Goal: Information Seeking & Learning: Check status

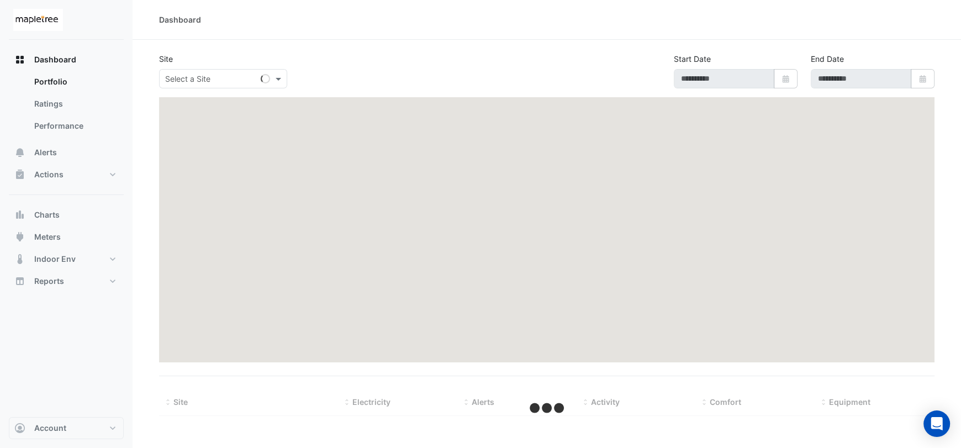
type input "**********"
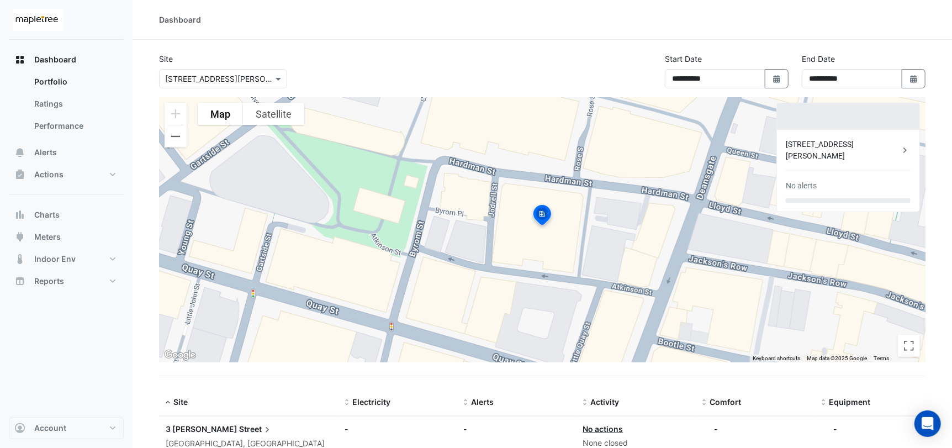
click at [802, 143] on div "[STREET_ADDRESS][PERSON_NAME]" at bounding box center [843, 150] width 114 height 23
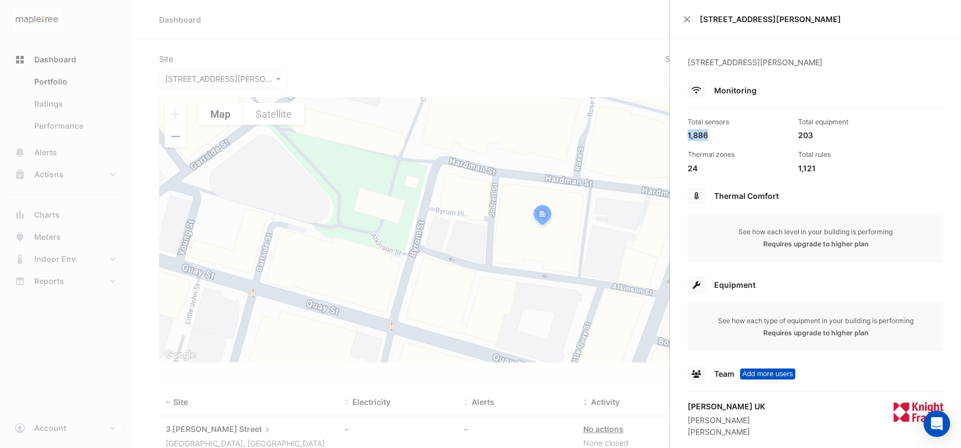
drag, startPoint x: 712, startPoint y: 135, endPoint x: 686, endPoint y: 135, distance: 26.0
click at [686, 135] on div "Total sensors 1,886" at bounding box center [738, 129] width 110 height 24
click at [745, 145] on div "Total sensors 1,886 Total equipment 203 Thermal zones 24 Total rules 1,121" at bounding box center [815, 141] width 265 height 66
drag, startPoint x: 818, startPoint y: 168, endPoint x: 793, endPoint y: 167, distance: 24.9
click at [794, 167] on div "Total rules 1,121" at bounding box center [849, 162] width 110 height 24
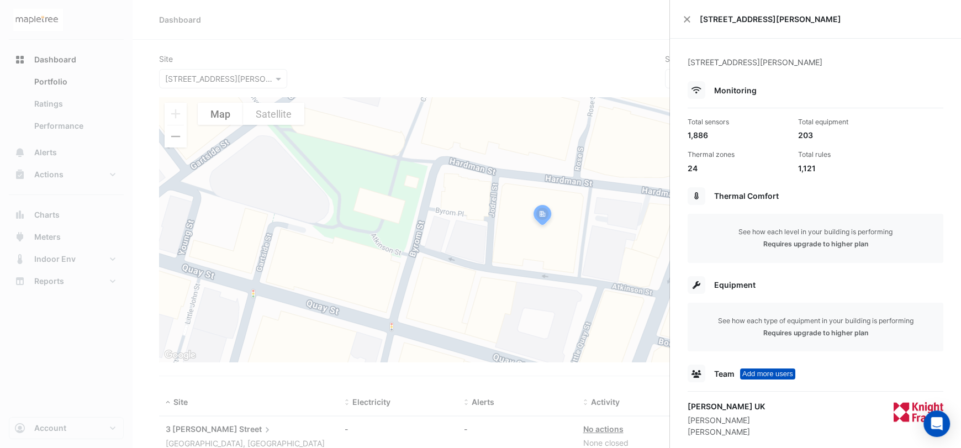
click at [837, 189] on div "Thermal Comfort" at bounding box center [816, 196] width 256 height 18
click at [61, 360] on ngb-offcanvas-backdrop at bounding box center [480, 224] width 961 height 448
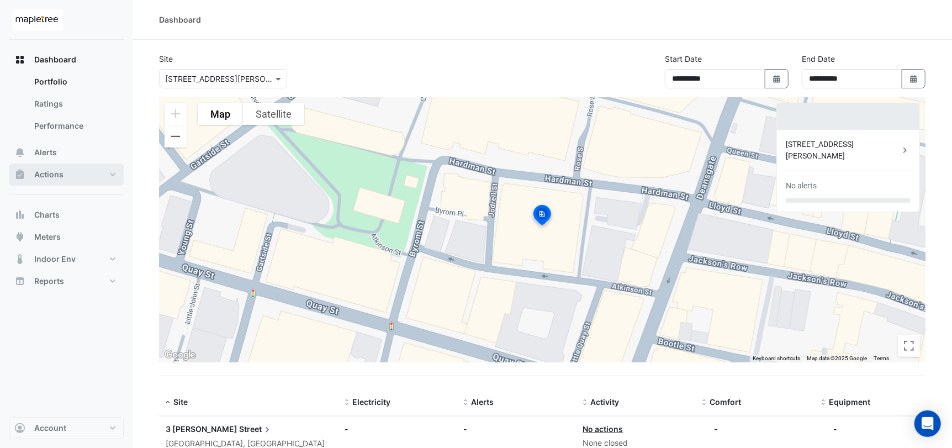
click at [66, 180] on button "Actions" at bounding box center [66, 175] width 115 height 22
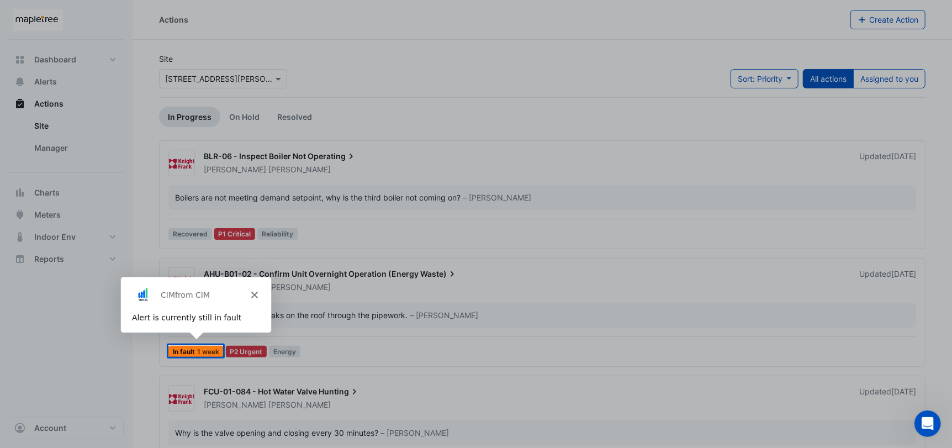
click at [252, 296] on icon "Close" at bounding box center [253, 294] width 7 height 7
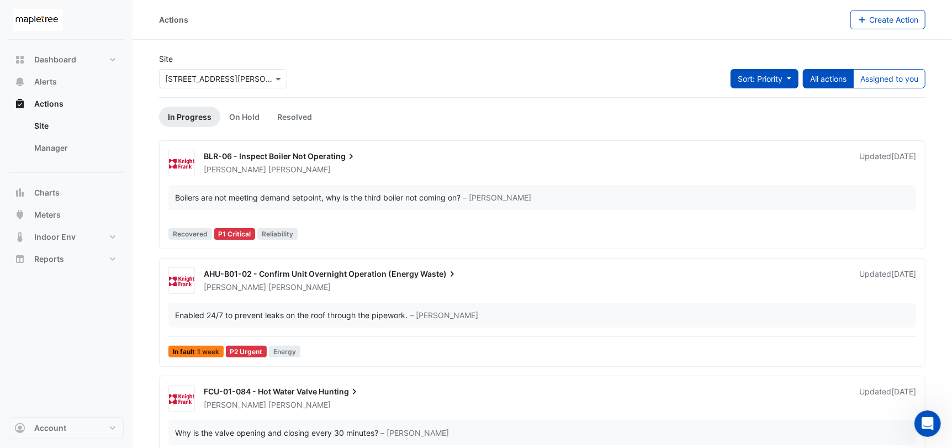
click at [785, 82] on button "Sort: Priority" at bounding box center [765, 78] width 68 height 19
click at [605, 85] on div "Site Select a Site × [STREET_ADDRESS][PERSON_NAME] Sort: Priority All actions A…" at bounding box center [542, 75] width 780 height 44
click at [331, 176] on div "BLR-06 - Inspect Boiler Not Operating [PERSON_NAME] Updated [DATE] Boilers are …" at bounding box center [542, 197] width 757 height 94
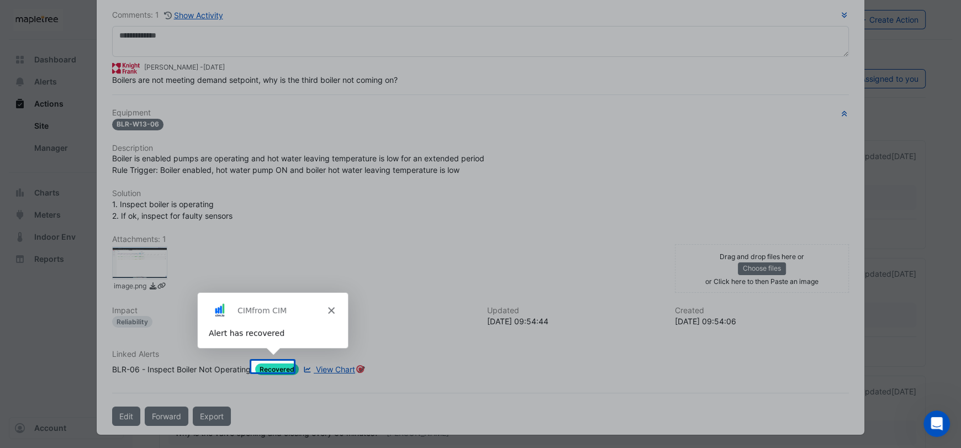
click at [337, 308] on div "CIM from CIM" at bounding box center [272, 309] width 150 height 35
click at [330, 308] on icon "Close" at bounding box center [330, 310] width 7 height 7
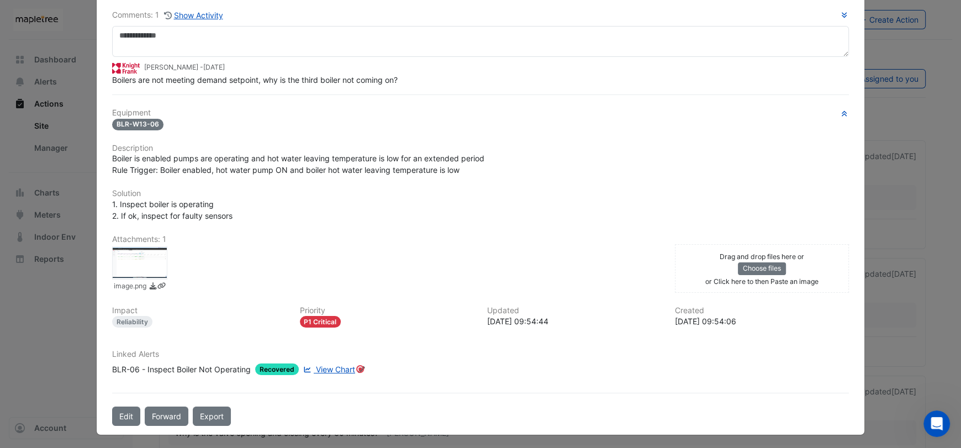
click at [333, 367] on span "View Chart" at bounding box center [335, 369] width 39 height 9
click at [889, 139] on ngb-modal-window "BLR-06 - Inspect Boiler Not Operating In Progress -> [PERSON_NAME] More On Hold…" at bounding box center [480, 224] width 961 height 448
click at [72, 161] on ngb-modal-window "BLR-06 - Inspect Boiler Not Operating In Progress -> [PERSON_NAME] More On Hold…" at bounding box center [480, 224] width 961 height 448
click at [917, 249] on ngb-modal-window "BLR-06 - Inspect Boiler Not Operating In Progress -> [PERSON_NAME] More On Hold…" at bounding box center [480, 224] width 961 height 448
click at [840, 15] on icon "button" at bounding box center [844, 15] width 8 height 7
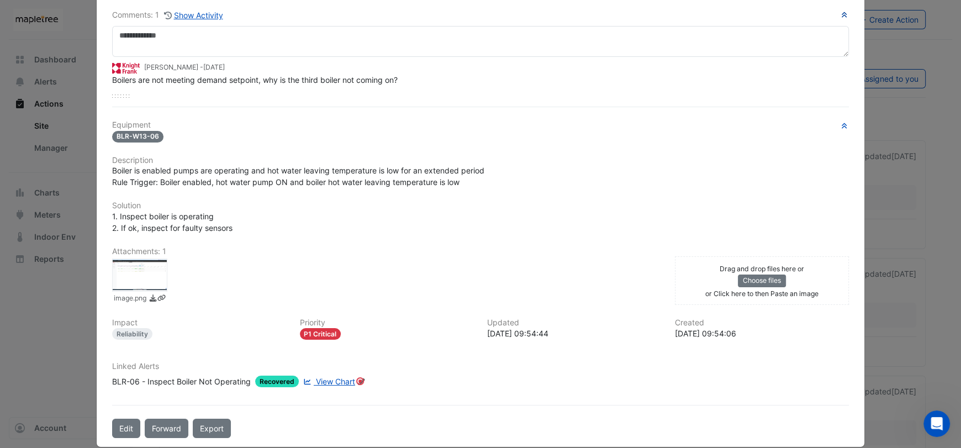
click at [834, 15] on h6 "Comments: 1 Show Activity" at bounding box center [480, 15] width 737 height 13
click at [894, 249] on ngb-modal-window "BLR-06 - Inspect Boiler Not Operating In Progress -> [PERSON_NAME] More On Hold…" at bounding box center [480, 224] width 961 height 448
drag, startPoint x: 636, startPoint y: 75, endPoint x: 646, endPoint y: 144, distance: 69.3
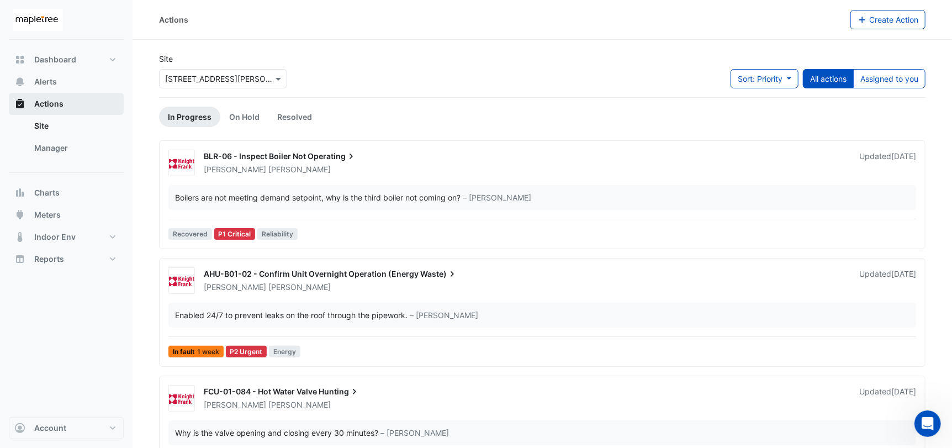
click at [58, 102] on span "Actions" at bounding box center [48, 103] width 29 height 11
click at [56, 57] on span "Dashboard" at bounding box center [55, 59] width 42 height 11
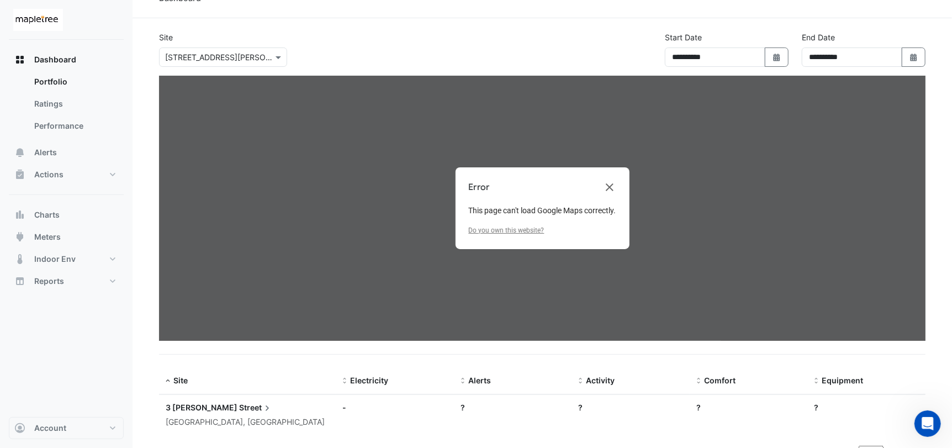
scroll to position [38, 0]
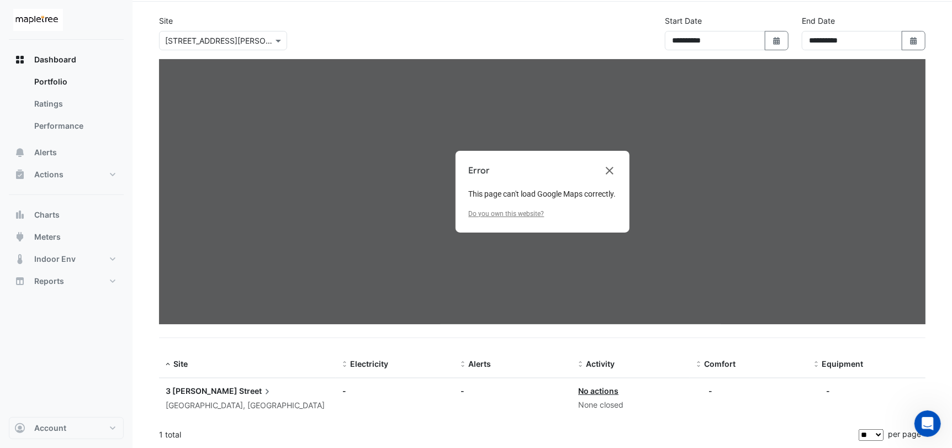
click at [218, 408] on div "[GEOGRAPHIC_DATA], [GEOGRAPHIC_DATA]" at bounding box center [248, 405] width 164 height 13
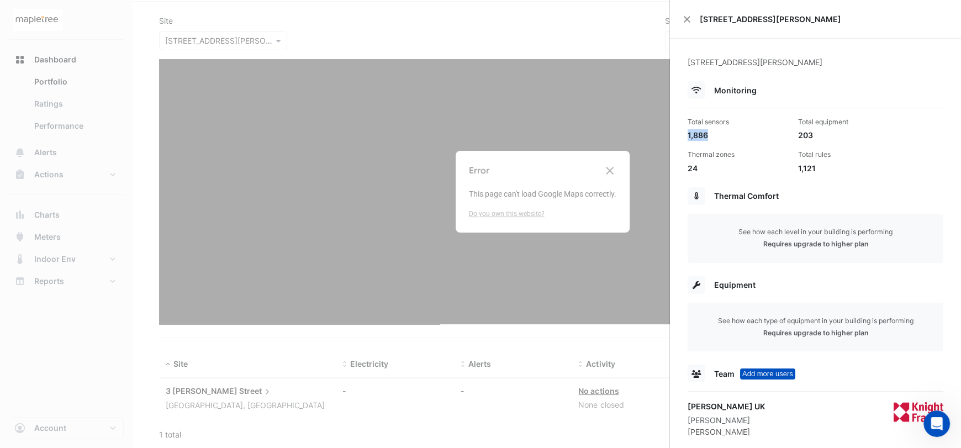
drag, startPoint x: 710, startPoint y: 135, endPoint x: 677, endPoint y: 136, distance: 33.2
click at [677, 136] on div "[STREET_ADDRESS][PERSON_NAME] Monitoring Total sensors 1,886 Total equipment 20…" at bounding box center [815, 333] width 291 height 588
drag, startPoint x: 814, startPoint y: 134, endPoint x: 789, endPoint y: 134, distance: 24.9
click at [789, 134] on div "Total sensors 1,886 Total equipment 203 Thermal zones 24 Total rules 1,121" at bounding box center [815, 141] width 265 height 66
drag, startPoint x: 811, startPoint y: 168, endPoint x: 786, endPoint y: 167, distance: 24.9
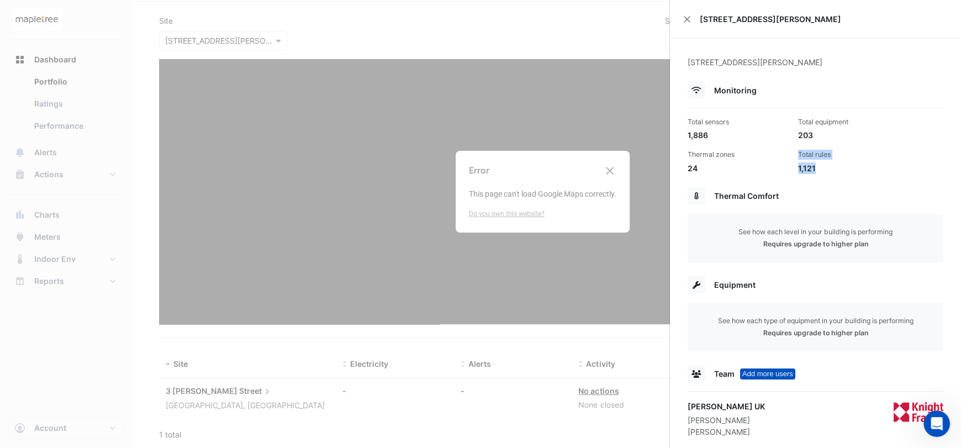
click at [786, 167] on div "Total sensors 1,886 Total equipment 203 Thermal zones 24 Total rules 1,121" at bounding box center [815, 141] width 265 height 66
click at [813, 172] on div "1,121" at bounding box center [849, 168] width 102 height 12
click at [63, 117] on ngb-offcanvas-backdrop at bounding box center [480, 224] width 961 height 448
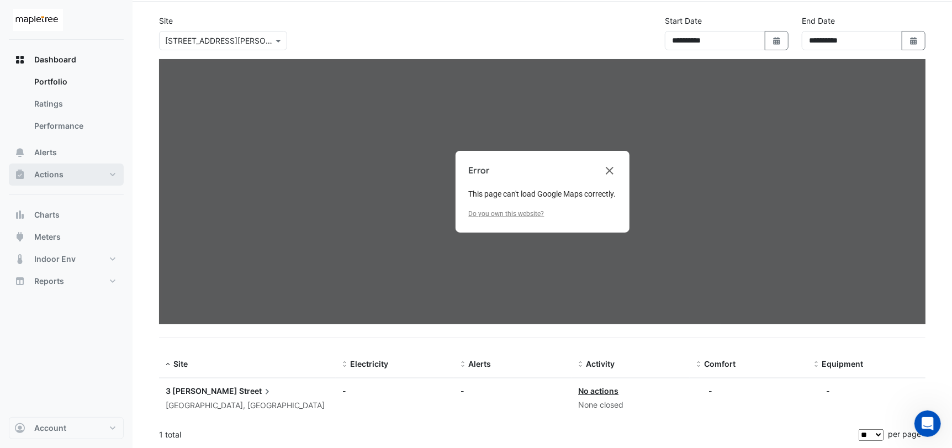
click at [70, 170] on button "Actions" at bounding box center [66, 175] width 115 height 22
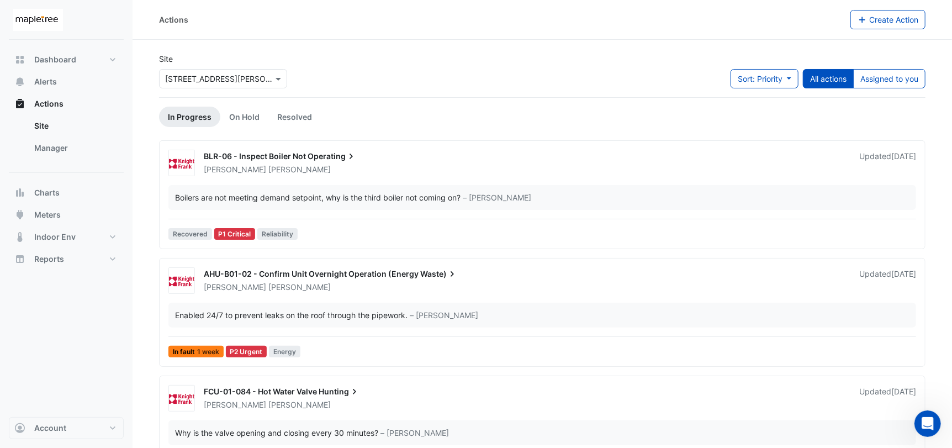
scroll to position [45, 0]
